Goal: Task Accomplishment & Management: Use online tool/utility

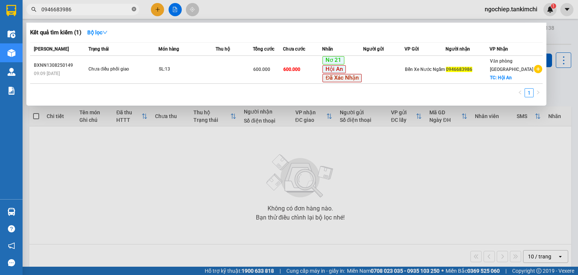
click at [134, 8] on icon "close-circle" at bounding box center [134, 9] width 5 height 5
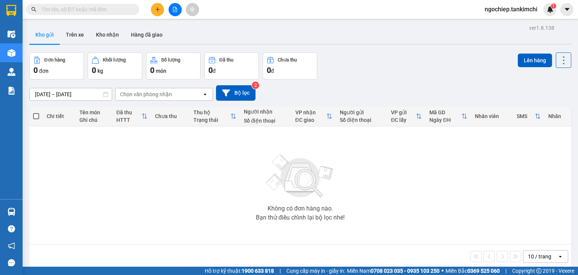
click at [106, 10] on input "text" at bounding box center [85, 9] width 89 height 8
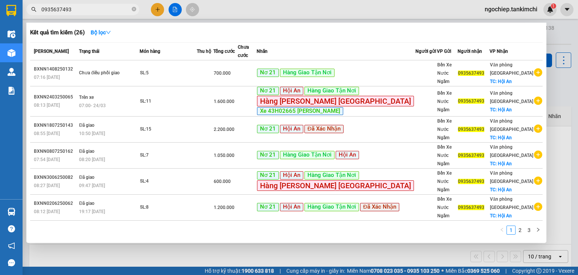
type input "0935637493"
drag, startPoint x: 83, startPoint y: 10, endPoint x: 42, endPoint y: 12, distance: 41.1
click at [42, 12] on input "0935637493" at bounding box center [85, 9] width 89 height 8
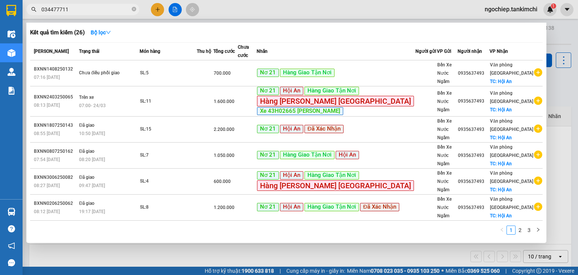
type input "0344777118"
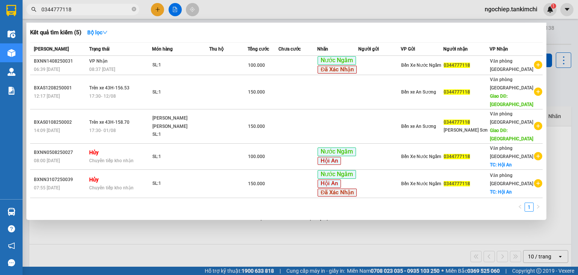
drag, startPoint x: 133, startPoint y: 8, endPoint x: 111, endPoint y: 8, distance: 21.5
click at [133, 8] on icon "close-circle" at bounding box center [134, 9] width 5 height 5
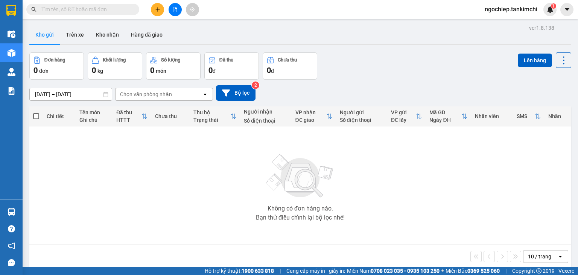
click at [105, 8] on input "text" at bounding box center [85, 9] width 89 height 8
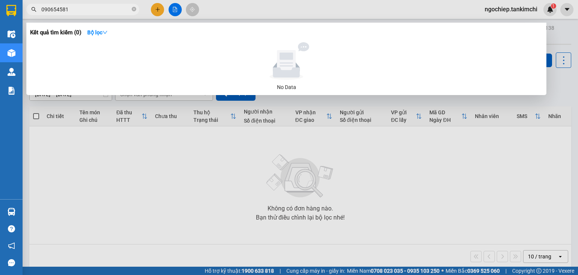
type input "0906545818"
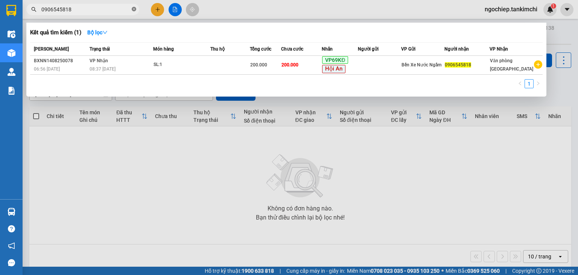
click at [134, 9] on icon "close-circle" at bounding box center [134, 9] width 5 height 5
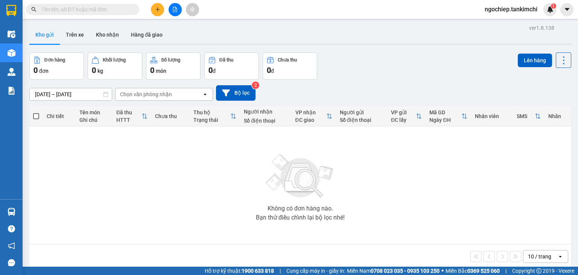
click at [89, 9] on input "text" at bounding box center [85, 9] width 89 height 8
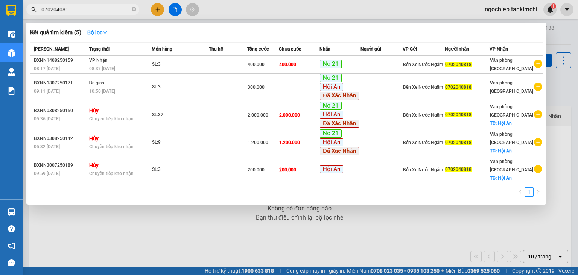
type input "0702040818"
click at [133, 8] on icon "close-circle" at bounding box center [134, 9] width 5 height 5
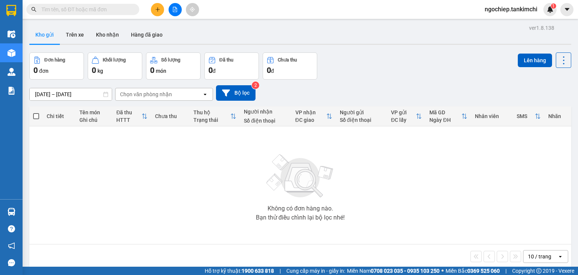
click at [114, 9] on input "text" at bounding box center [85, 9] width 89 height 8
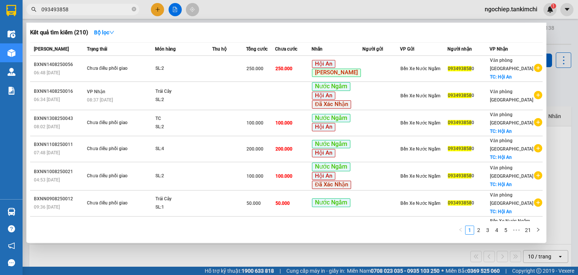
type input "0934938580"
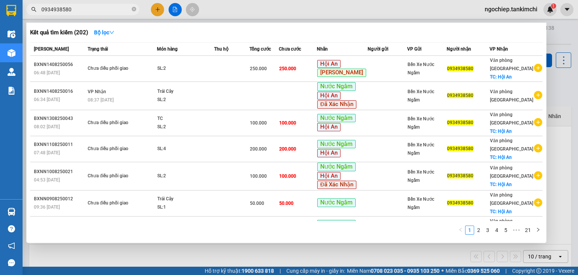
drag, startPoint x: 136, startPoint y: 8, endPoint x: 130, endPoint y: 8, distance: 5.7
click at [136, 8] on icon "close-circle" at bounding box center [134, 9] width 5 height 5
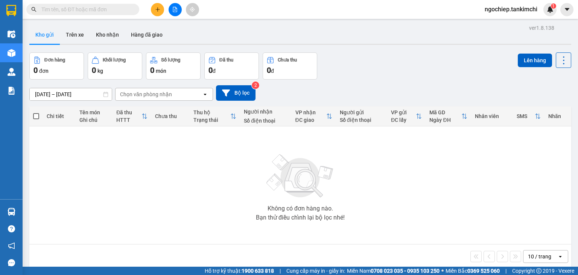
click at [122, 9] on input "text" at bounding box center [85, 9] width 89 height 8
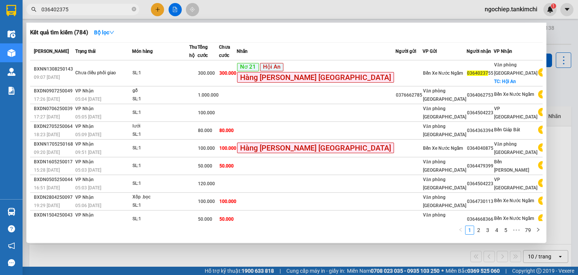
type input "0364023755"
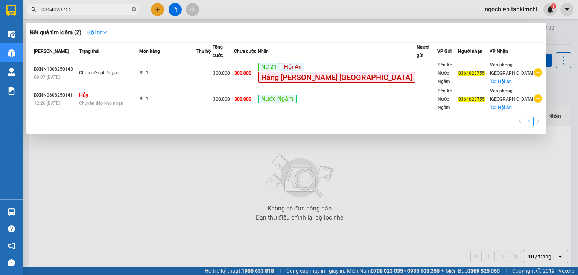
click at [134, 9] on icon "close-circle" at bounding box center [134, 9] width 5 height 5
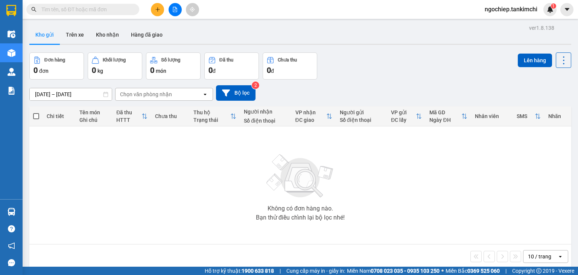
click at [99, 8] on input "text" at bounding box center [85, 9] width 89 height 8
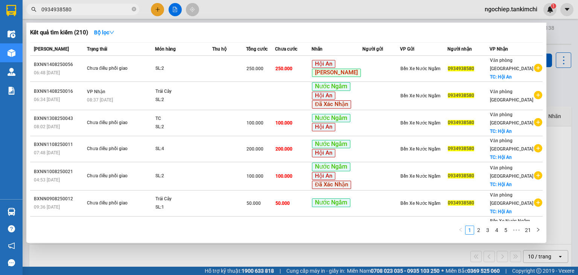
type input "0934938580"
